Goal: Find specific page/section: Find specific page/section

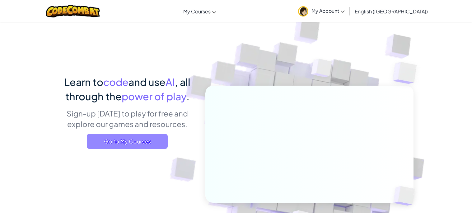
click at [120, 141] on span "Go to My Courses" at bounding box center [127, 141] width 81 height 15
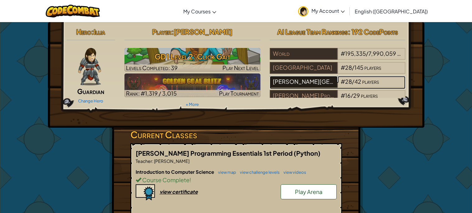
click at [292, 81] on div "Dixie Heights High School" at bounding box center [304, 82] width 68 height 12
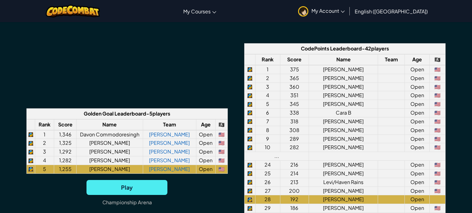
scroll to position [473, 0]
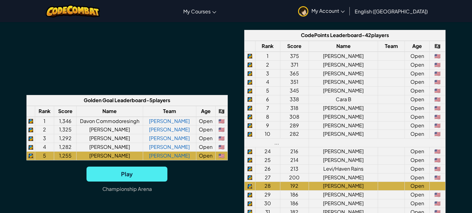
scroll to position [473, 0]
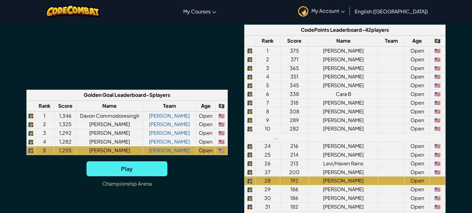
click at [222, 108] on th "🏴‍☠️" at bounding box center [221, 105] width 12 height 11
